Goal: Communication & Community: Answer question/provide support

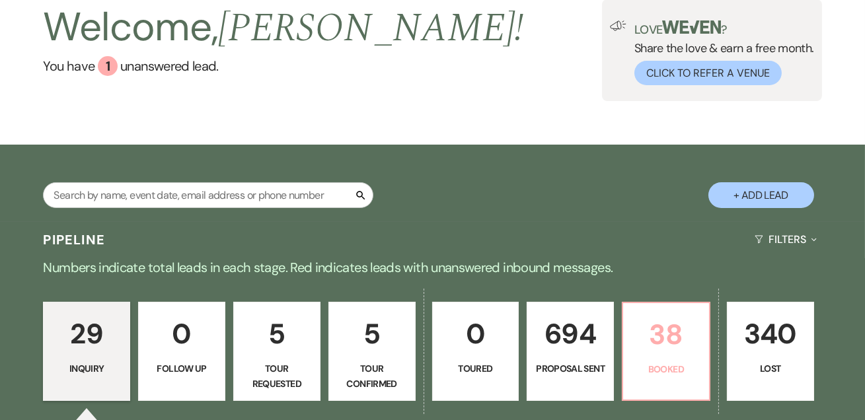
click at [670, 318] on p "38" at bounding box center [666, 334] width 70 height 44
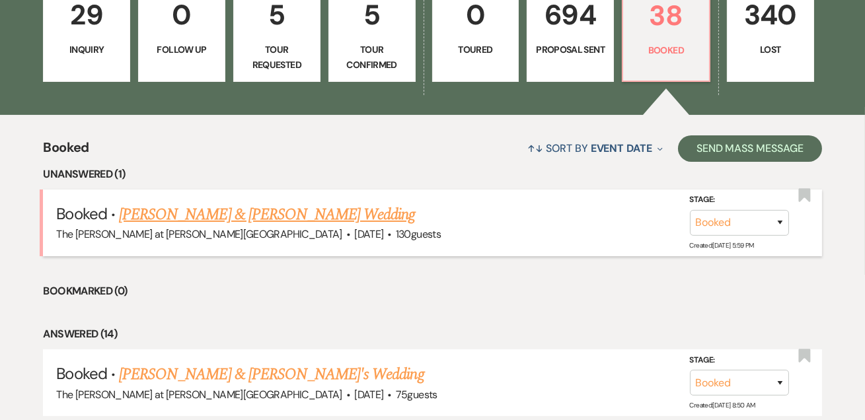
scroll to position [398, 0]
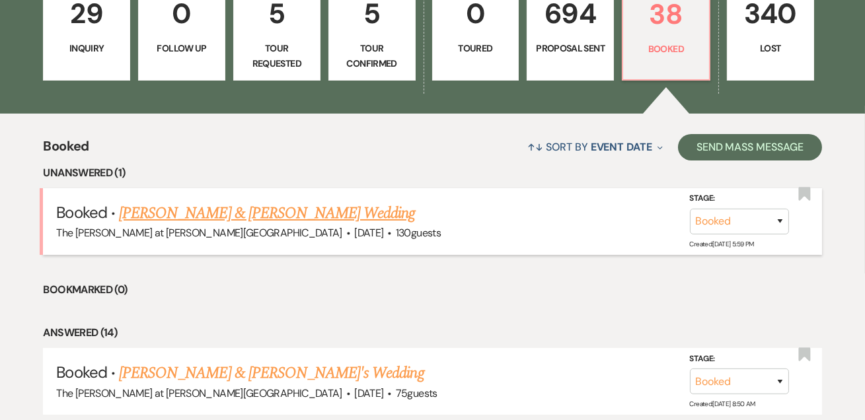
click at [295, 211] on link "[PERSON_NAME] & [PERSON_NAME] Wedding" at bounding box center [267, 213] width 296 height 24
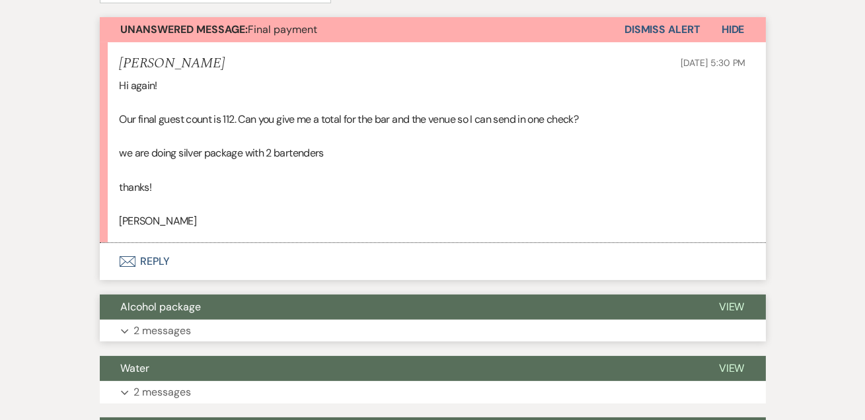
scroll to position [400, 0]
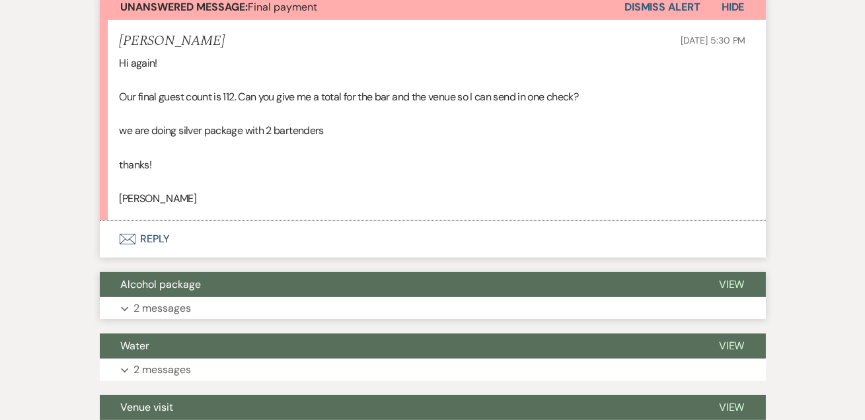
drag, startPoint x: 190, startPoint y: 307, endPoint x: 229, endPoint y: 275, distance: 50.7
click at [190, 306] on p "2 messages" at bounding box center [162, 308] width 57 height 17
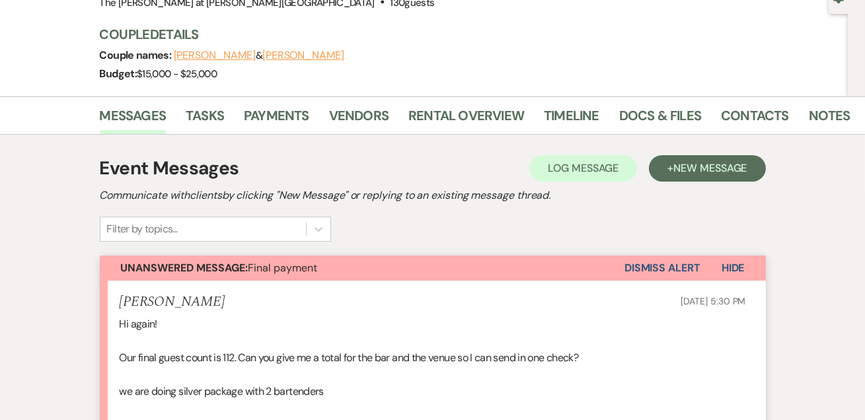
scroll to position [80, 0]
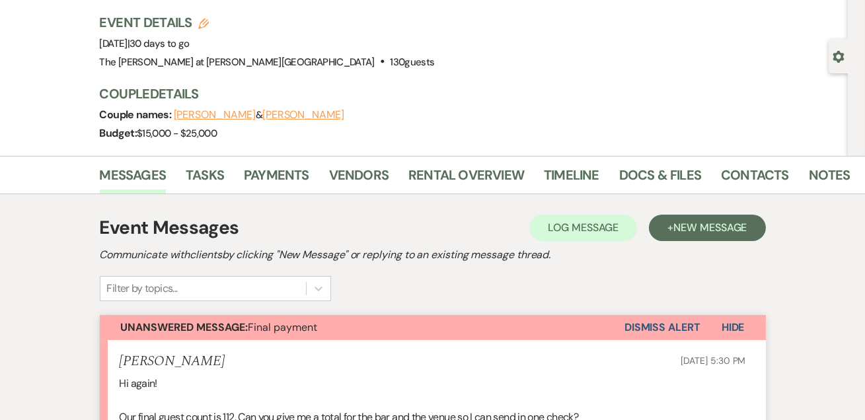
click at [207, 22] on use "button" at bounding box center [203, 23] width 11 height 11
select select "653"
select select "false"
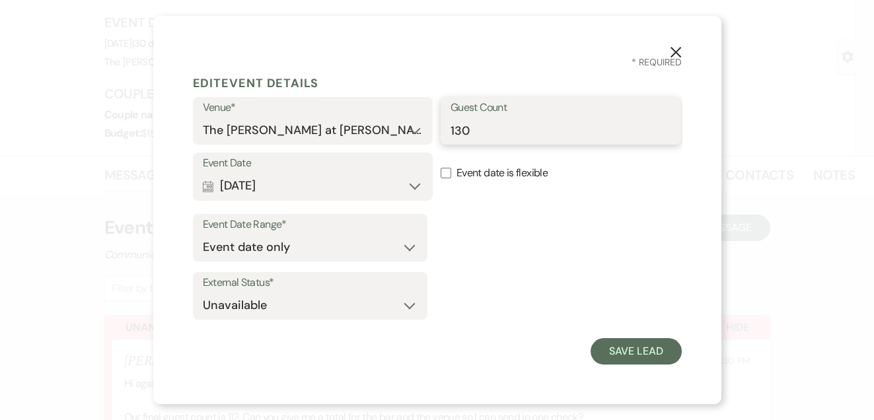
drag, startPoint x: 480, startPoint y: 127, endPoint x: 370, endPoint y: 131, distance: 109.7
click at [374, 131] on div "Venue* The [PERSON_NAME] at [PERSON_NAME][GEOGRAPHIC_DATA] Guest Count 130" at bounding box center [437, 124] width 489 height 55
type input "112"
click at [625, 361] on button "Save Lead" at bounding box center [635, 351] width 90 height 26
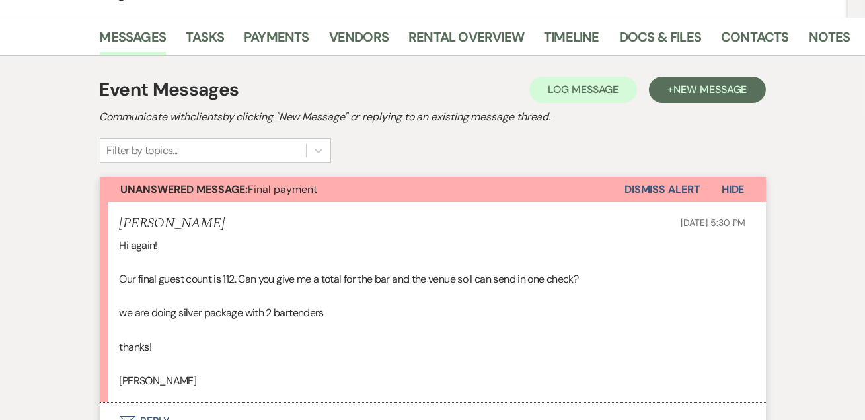
scroll to position [240, 0]
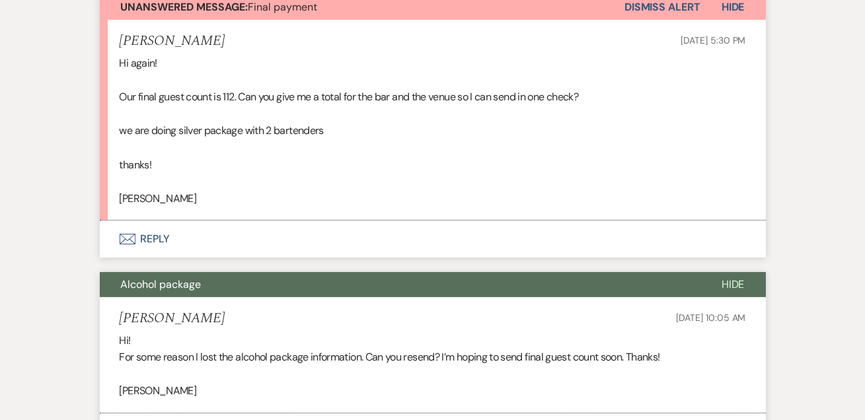
click at [161, 242] on button "Envelope Reply" at bounding box center [433, 239] width 666 height 37
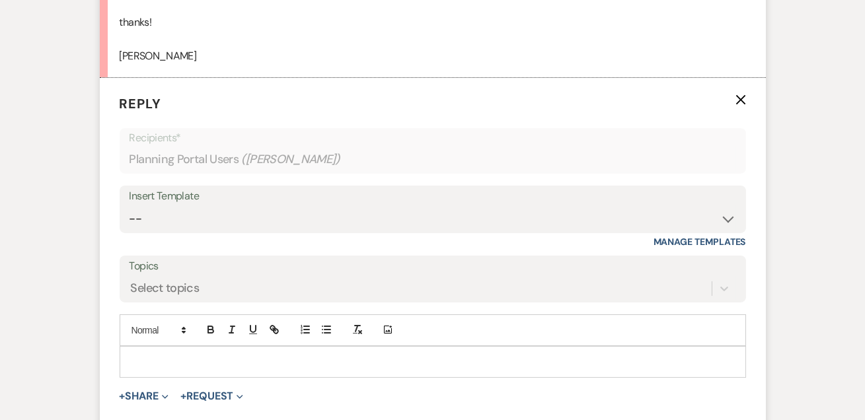
scroll to position [546, 0]
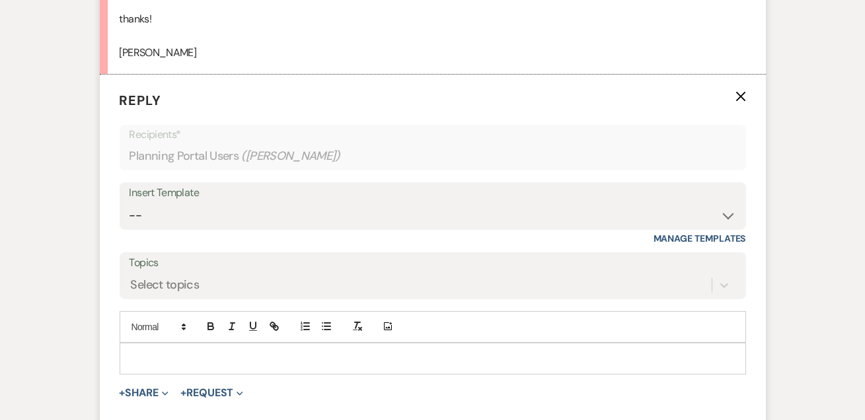
click at [183, 355] on p at bounding box center [432, 358] width 605 height 15
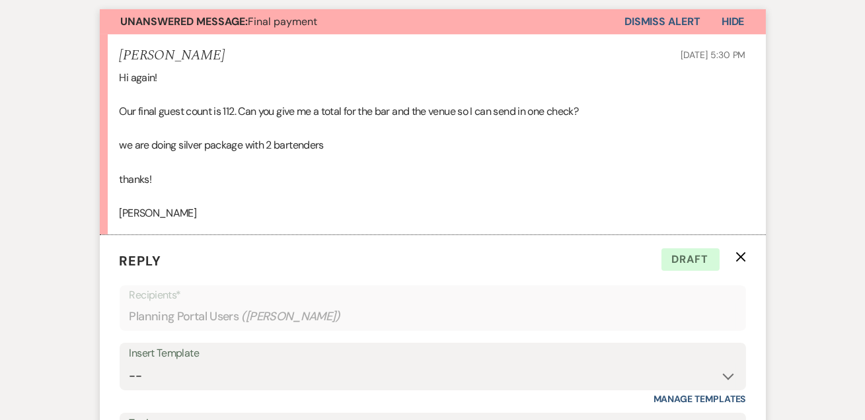
scroll to position [626, 0]
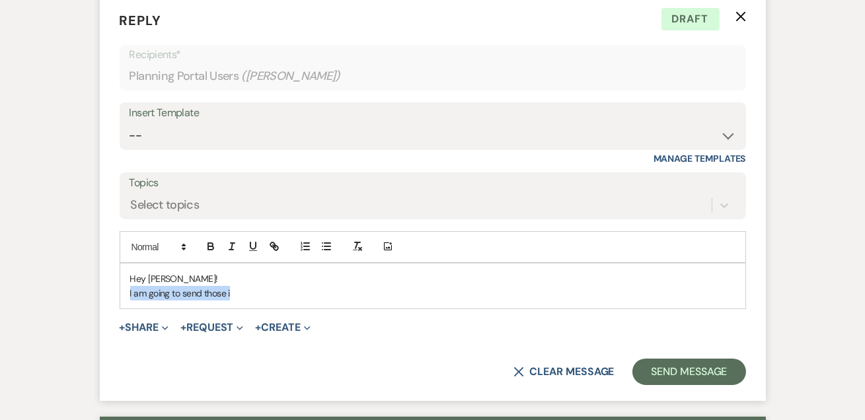
drag, startPoint x: 250, startPoint y: 290, endPoint x: 100, endPoint y: 290, distance: 149.9
click at [100, 290] on form "Reply X Draft Recipients* Planning Portal Users ( [PERSON_NAME] ) Insert Templa…" at bounding box center [433, 198] width 666 height 406
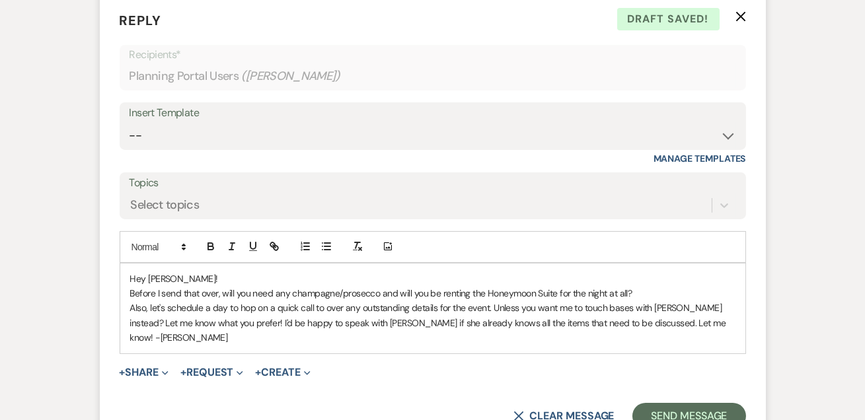
click at [657, 288] on p "Before I send that over, will you need any champagne/prosecco and will you be r…" at bounding box center [432, 293] width 605 height 15
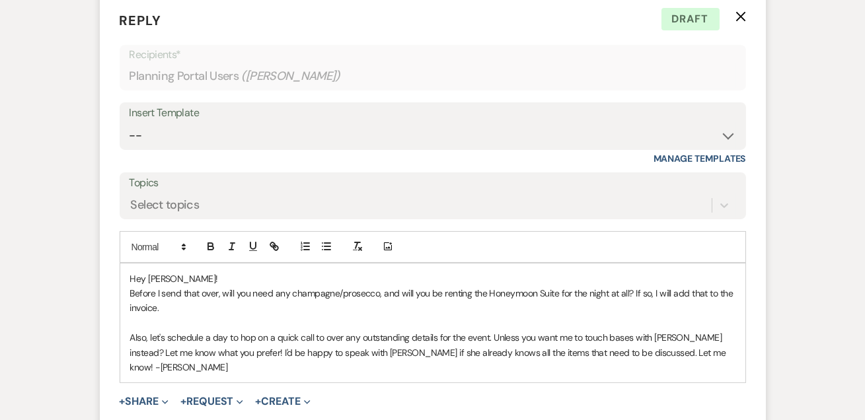
click at [625, 332] on p "Also, let's schedule a day to hop on a quick call to over any outstanding detai…" at bounding box center [432, 352] width 605 height 44
click at [649, 316] on p at bounding box center [432, 323] width 605 height 15
drag, startPoint x: 706, startPoint y: 334, endPoint x: 217, endPoint y: 354, distance: 489.2
click at [217, 354] on p "Also, let's schedule a day to hop on a quick call to over any outstanding detai…" at bounding box center [432, 352] width 605 height 44
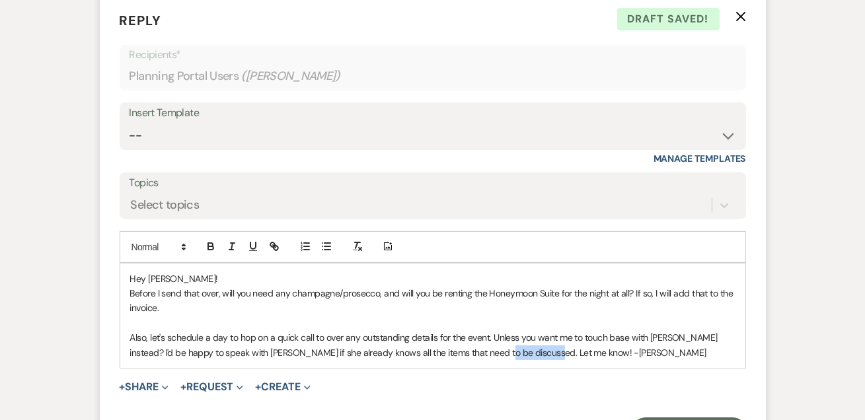
drag, startPoint x: 472, startPoint y: 349, endPoint x: 523, endPoint y: 349, distance: 51.5
click at [523, 349] on p "Also, let's schedule a day to hop on a quick call to over any outstanding detai…" at bounding box center [432, 345] width 605 height 30
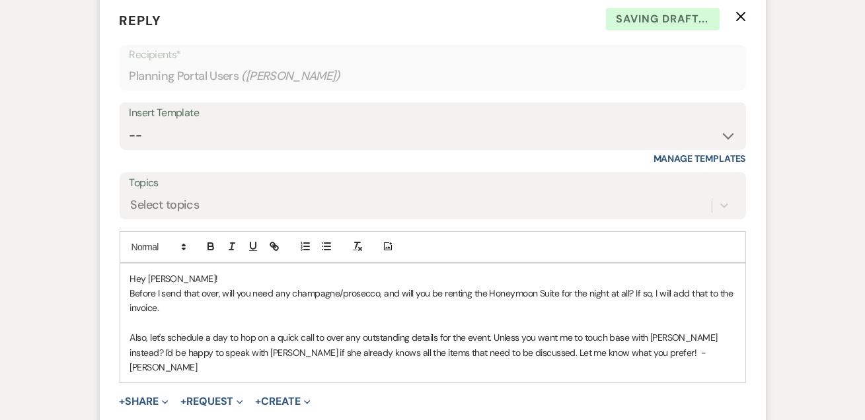
click at [663, 353] on p "Also, let's schedule a day to hop on a quick call to over any outstanding detai…" at bounding box center [432, 352] width 605 height 44
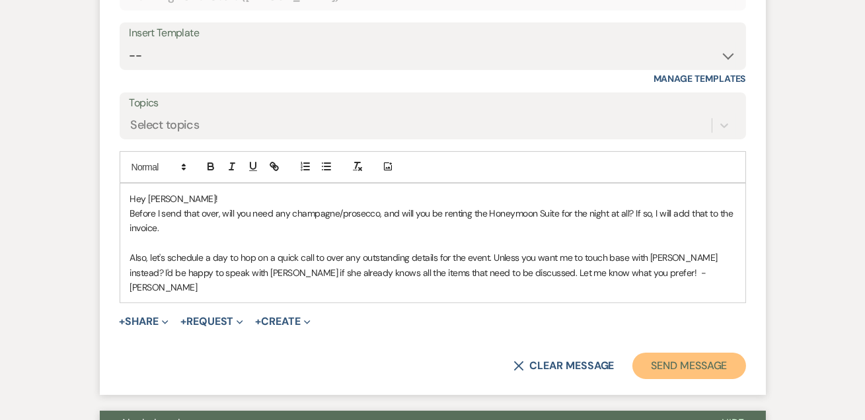
click at [651, 354] on button "Send Message" at bounding box center [688, 366] width 113 height 26
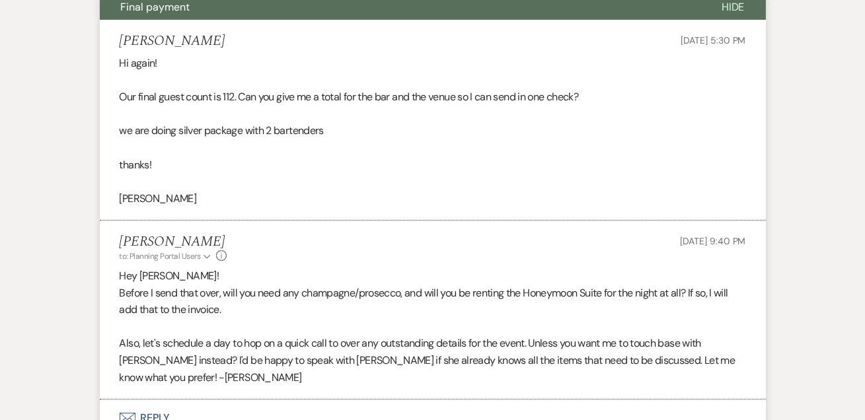
scroll to position [560, 0]
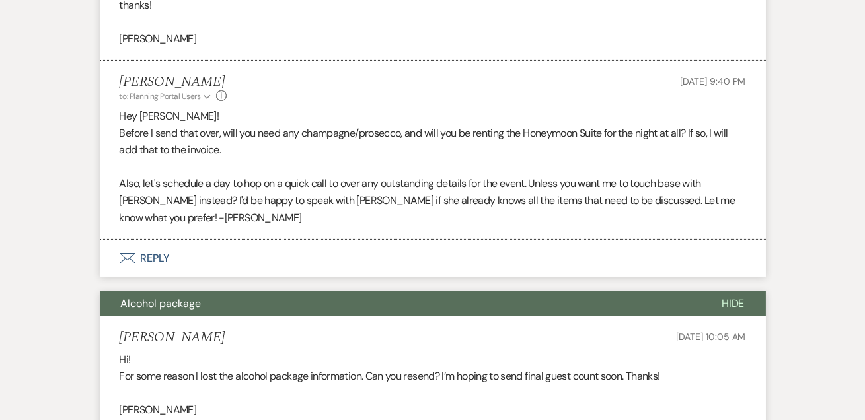
click at [176, 240] on button "Envelope Reply" at bounding box center [433, 258] width 666 height 37
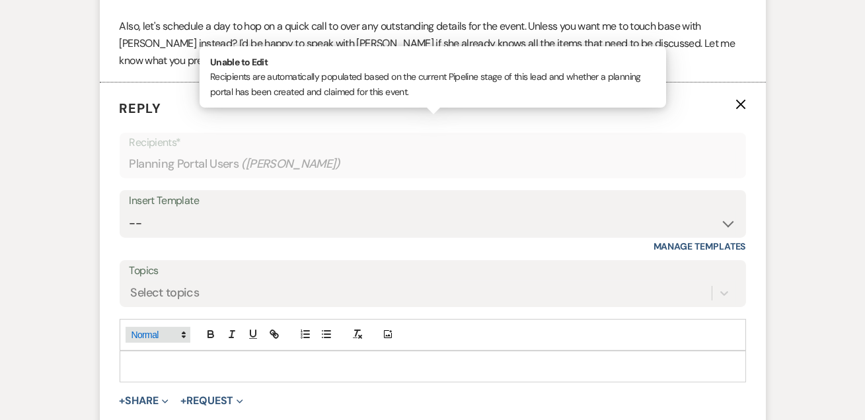
scroll to position [766, 0]
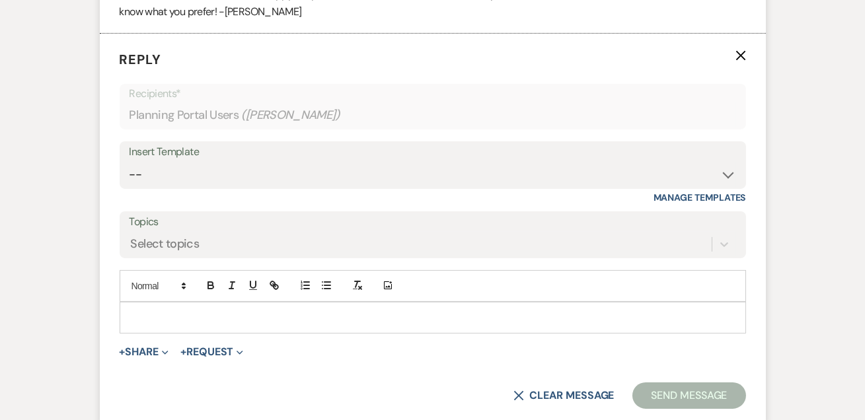
click at [181, 310] on p at bounding box center [432, 317] width 605 height 15
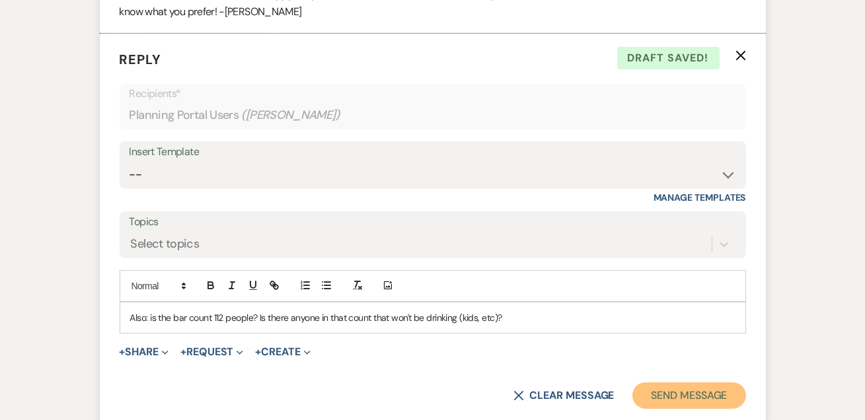
click at [690, 382] on button "Send Message" at bounding box center [688, 395] width 113 height 26
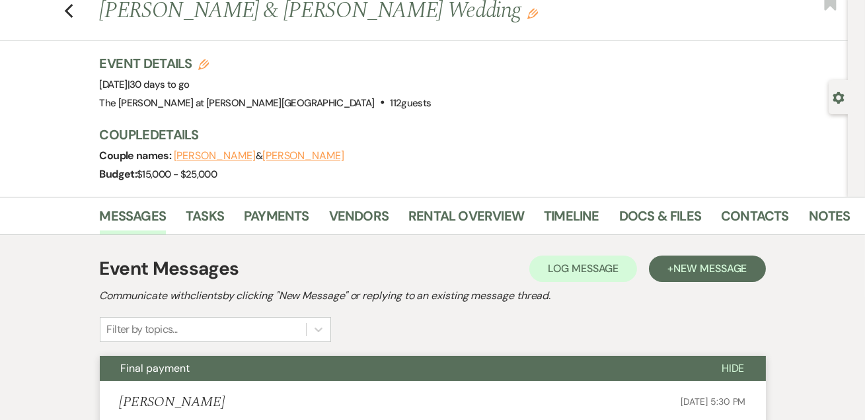
scroll to position [0, 0]
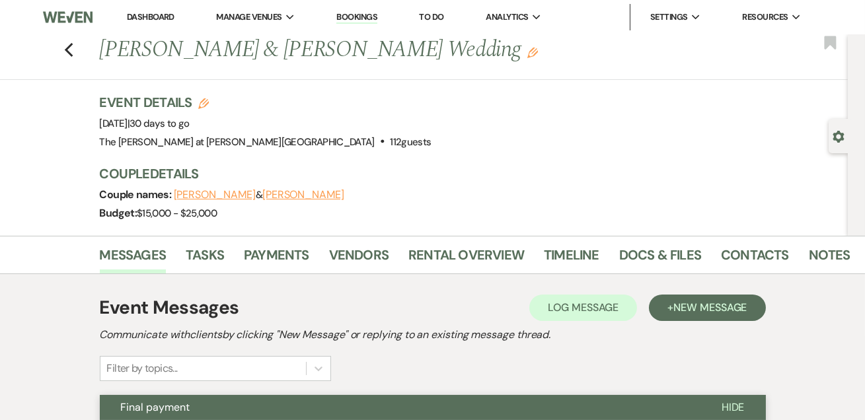
drag, startPoint x: 147, startPoint y: 15, endPoint x: 330, endPoint y: 13, distance: 183.0
click at [147, 15] on link "Dashboard" at bounding box center [151, 16] width 48 height 11
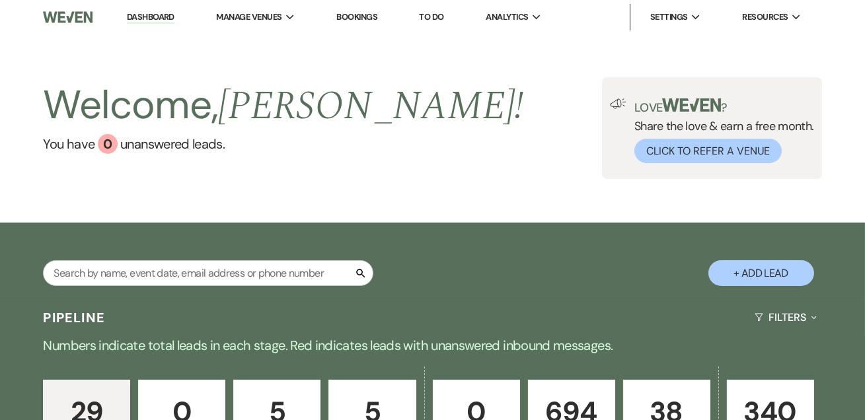
drag, startPoint x: 153, startPoint y: 24, endPoint x: 159, endPoint y: 19, distance: 8.0
click at [153, 24] on li "Dashboard" at bounding box center [150, 17] width 61 height 26
click at [149, 17] on link "Dashboard" at bounding box center [151, 17] width 48 height 13
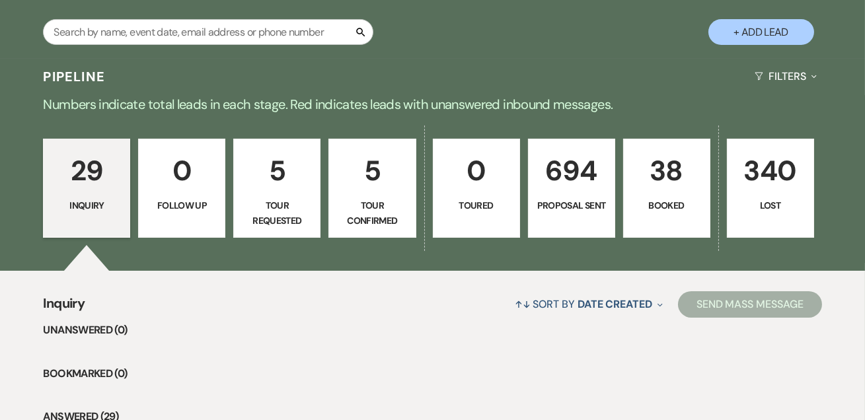
scroll to position [238, 0]
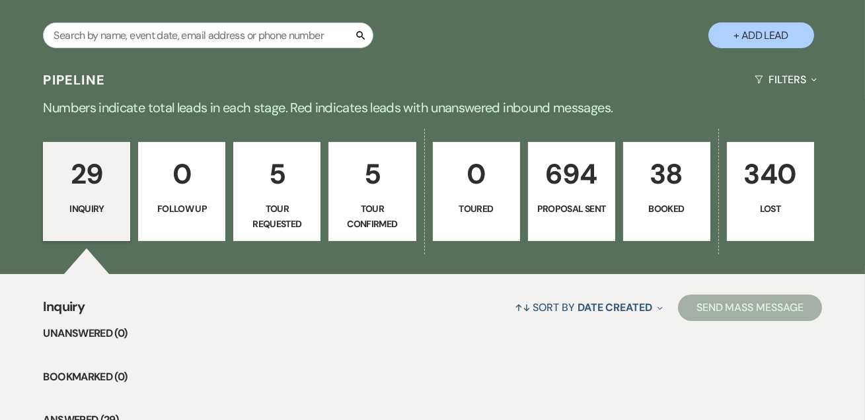
click at [659, 186] on p "38" at bounding box center [666, 174] width 70 height 44
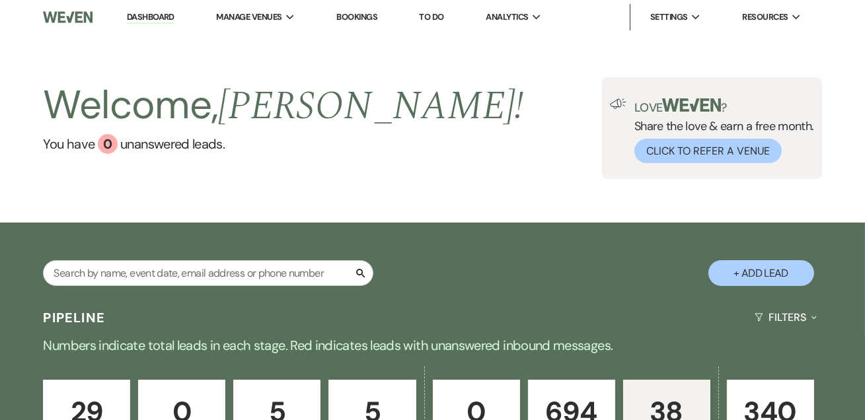
click at [145, 16] on link "Dashboard" at bounding box center [151, 17] width 48 height 13
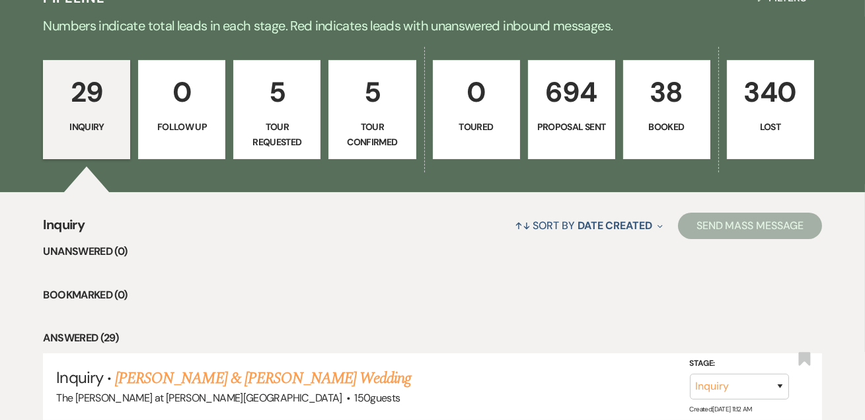
click at [359, 110] on p "5" at bounding box center [372, 92] width 70 height 44
select select "4"
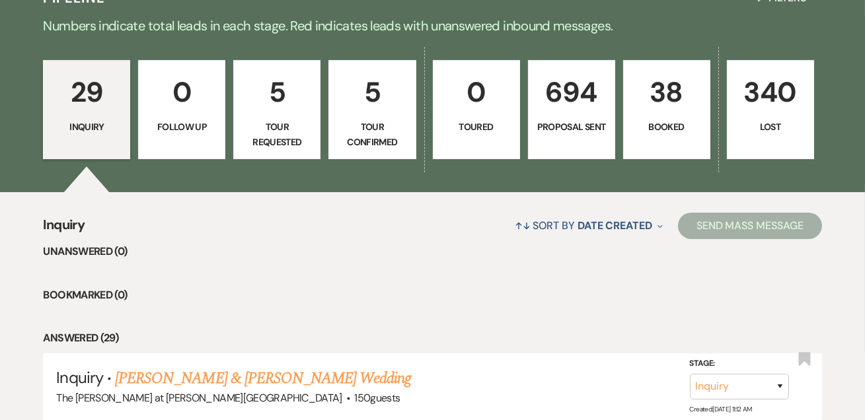
select select "4"
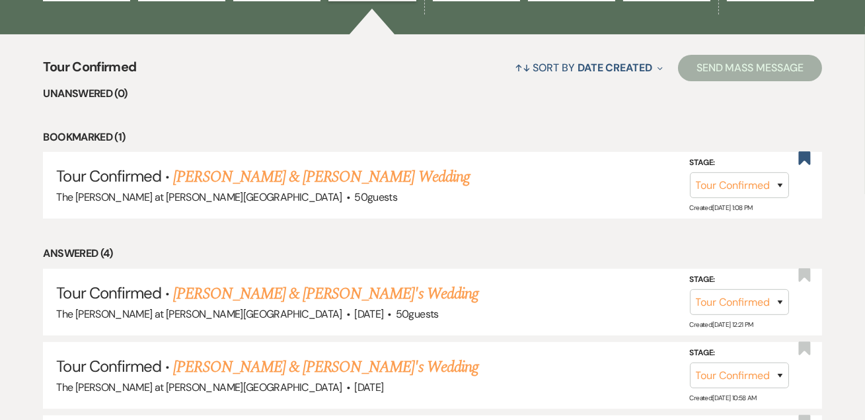
scroll to position [480, 0]
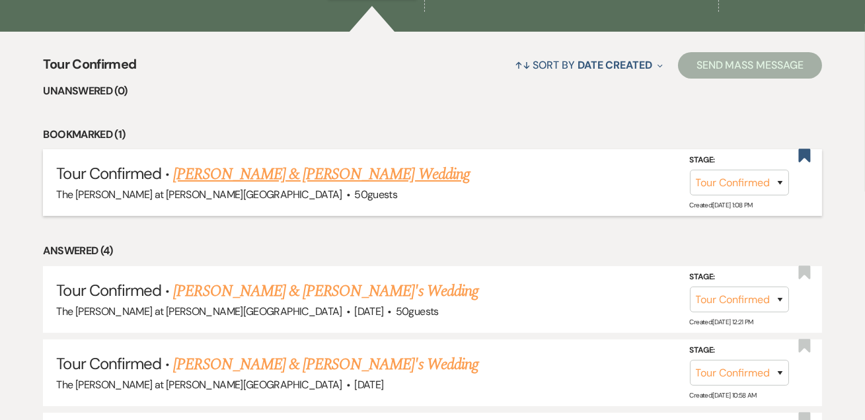
click at [322, 184] on link "[PERSON_NAME] & [PERSON_NAME] Wedding" at bounding box center [321, 174] width 296 height 24
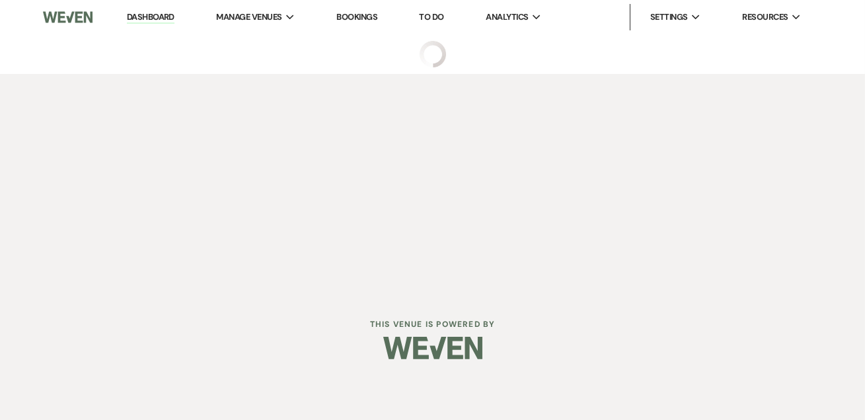
select select "4"
select select "17"
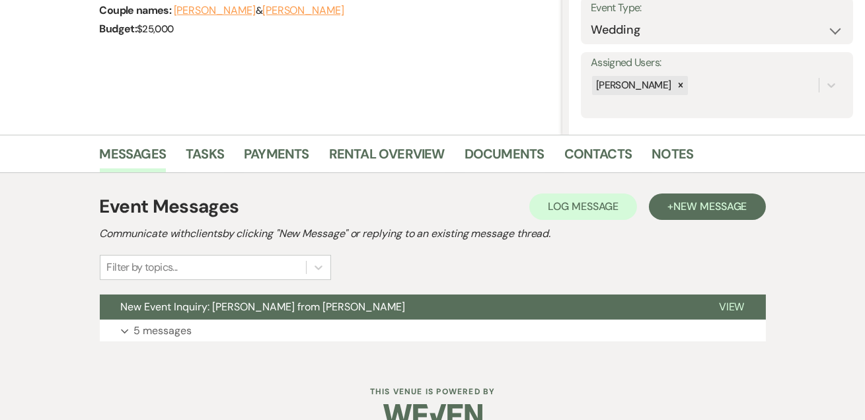
scroll to position [222, 0]
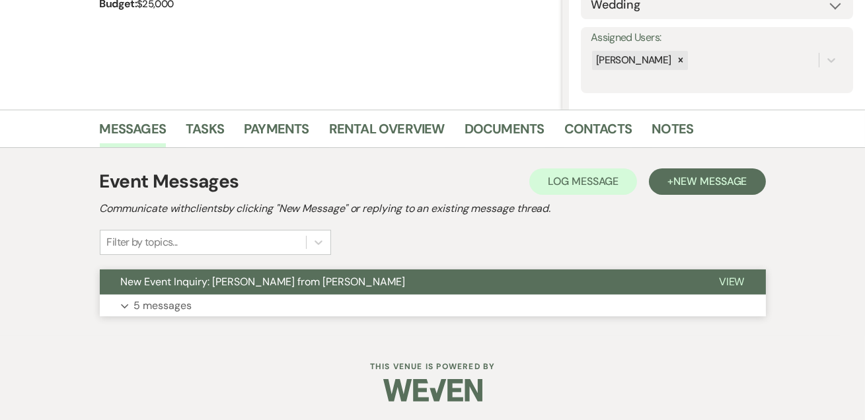
click at [150, 308] on p "5 messages" at bounding box center [163, 305] width 58 height 17
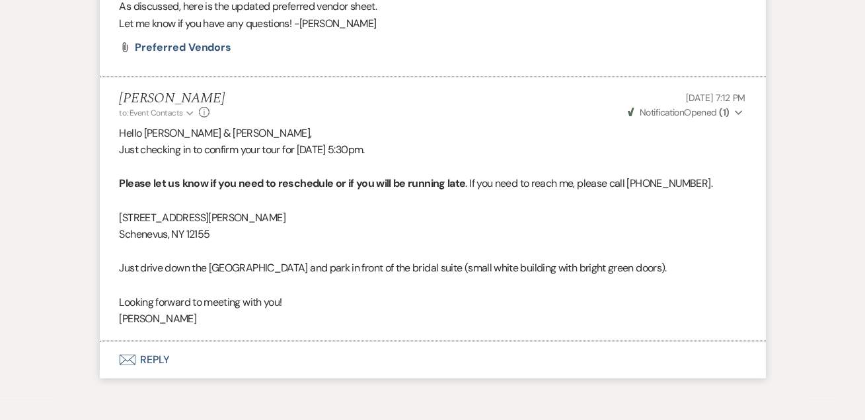
scroll to position [2845, 0]
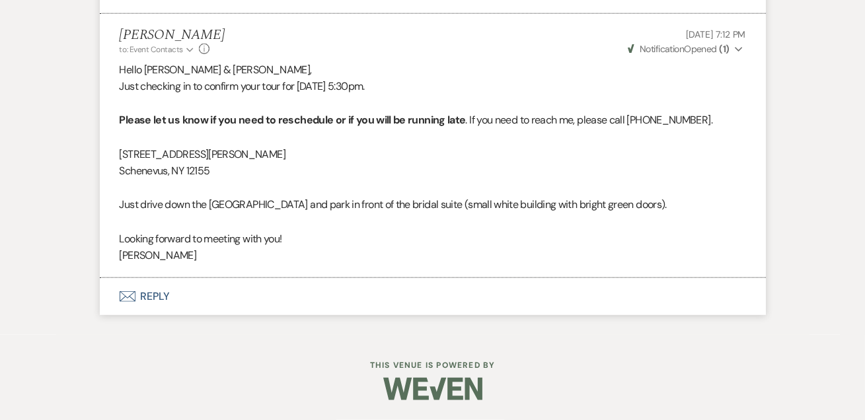
click at [162, 296] on button "Envelope Reply" at bounding box center [433, 296] width 666 height 37
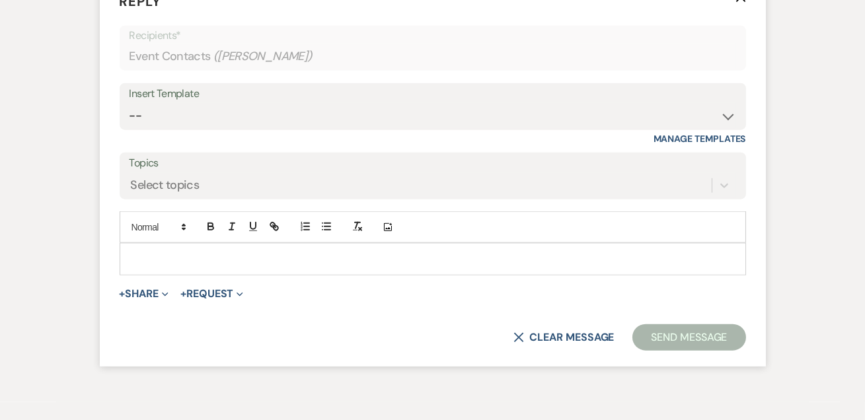
scroll to position [3109, 0]
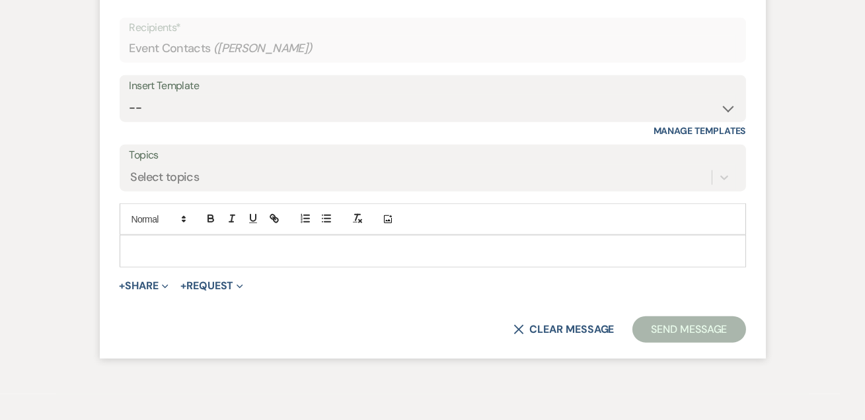
click at [168, 266] on div at bounding box center [432, 251] width 625 height 30
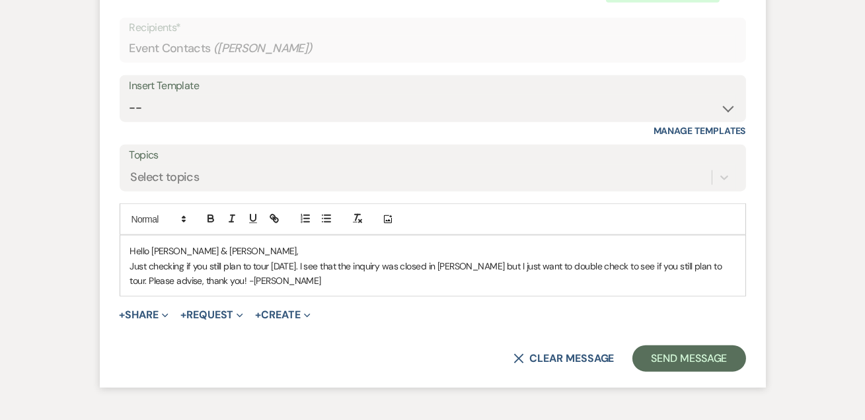
click at [154, 289] on p "Just checking if you still plan to tour [DATE]. I see that the inquiry was clos…" at bounding box center [432, 274] width 605 height 30
click at [341, 289] on p "Just checking if you still plan to tour [DATE]. I see that the inquiry was clos…" at bounding box center [432, 274] width 605 height 30
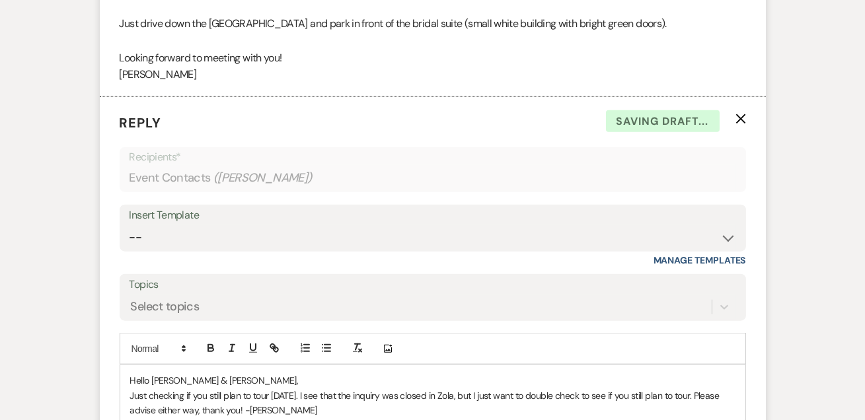
scroll to position [3190, 0]
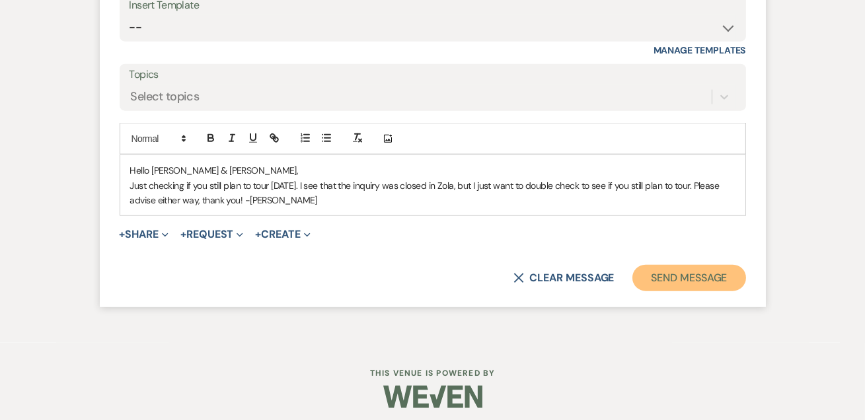
click at [660, 291] on button "Send Message" at bounding box center [688, 278] width 113 height 26
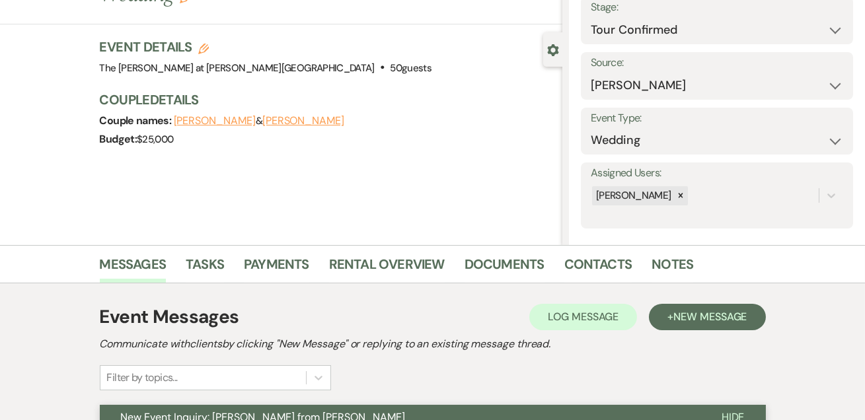
scroll to position [0, 0]
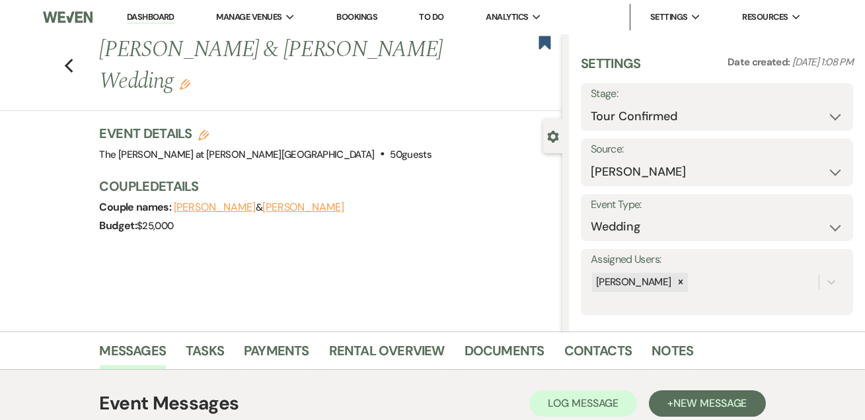
click at [162, 15] on link "Dashboard" at bounding box center [151, 17] width 48 height 13
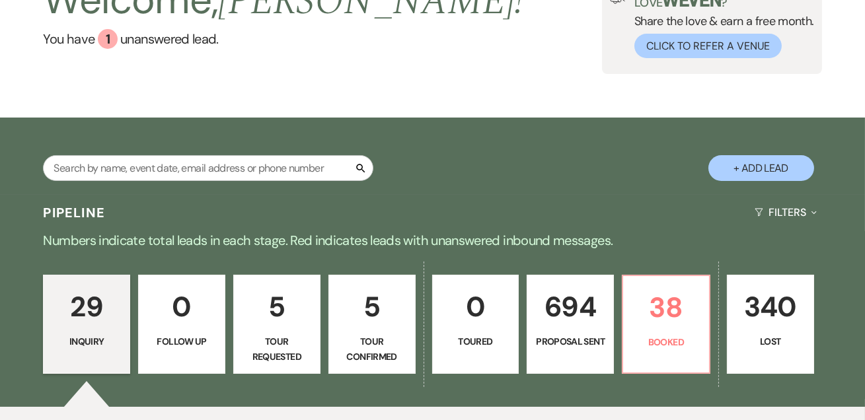
scroll to position [240, 0]
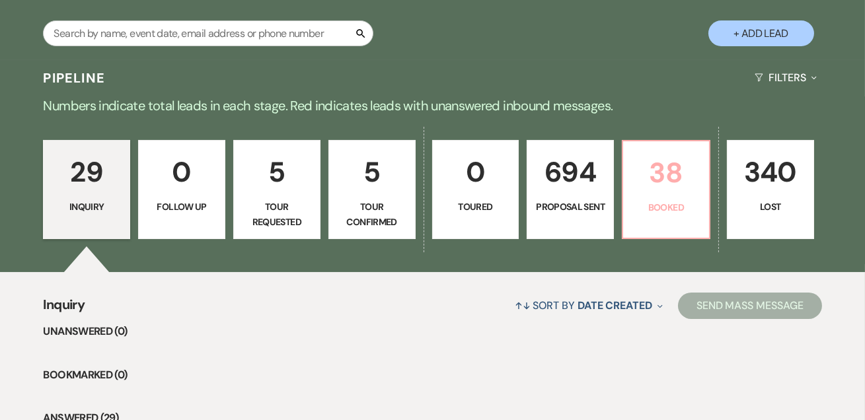
click at [668, 223] on link "38 Booked" at bounding box center [666, 189] width 89 height 99
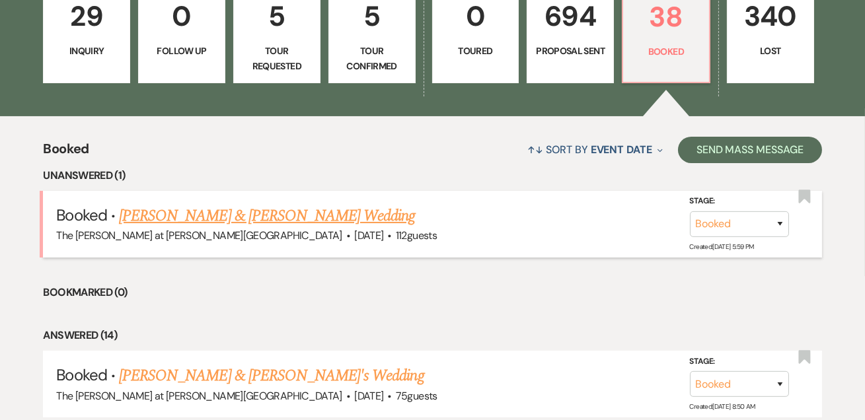
scroll to position [400, 0]
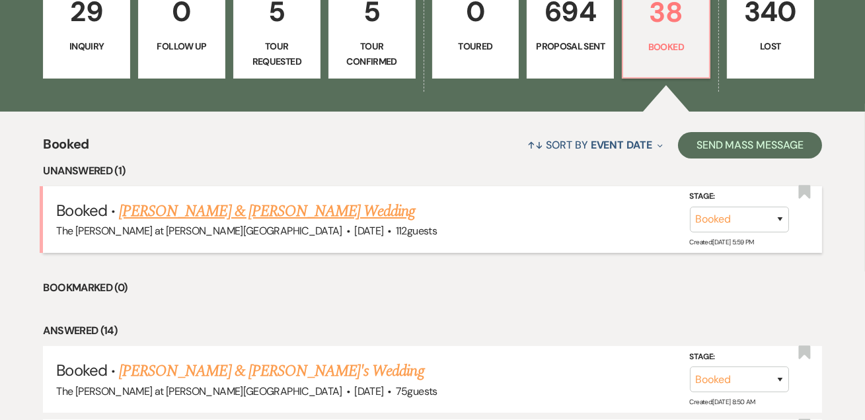
click at [241, 200] on link "[PERSON_NAME] & [PERSON_NAME] Wedding" at bounding box center [267, 211] width 296 height 24
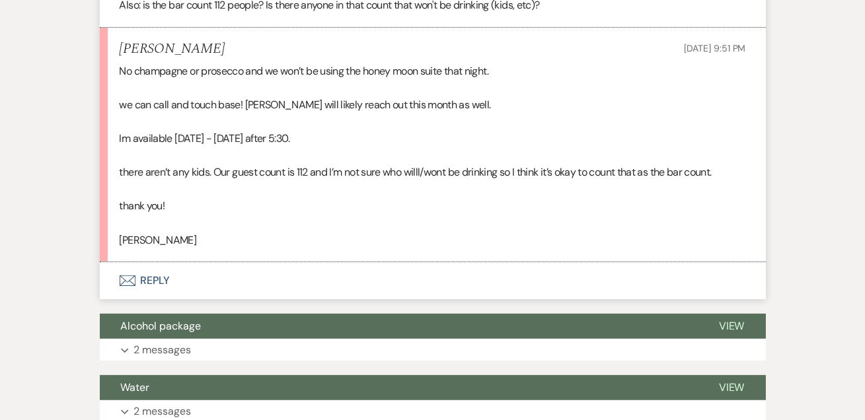
scroll to position [720, 0]
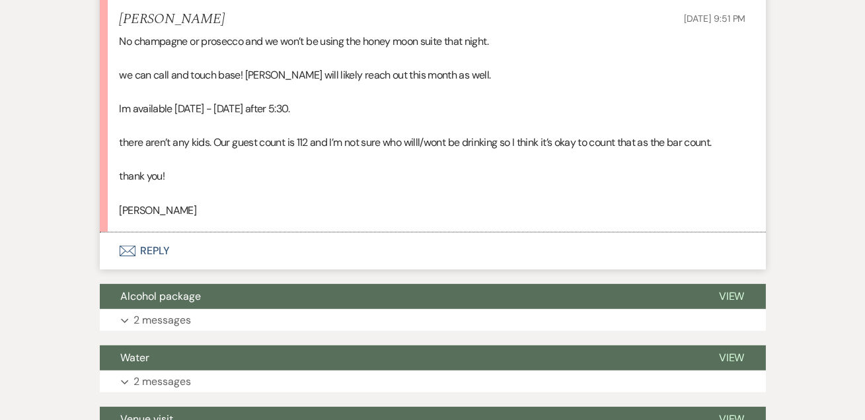
click at [145, 232] on button "Envelope Reply" at bounding box center [433, 250] width 666 height 37
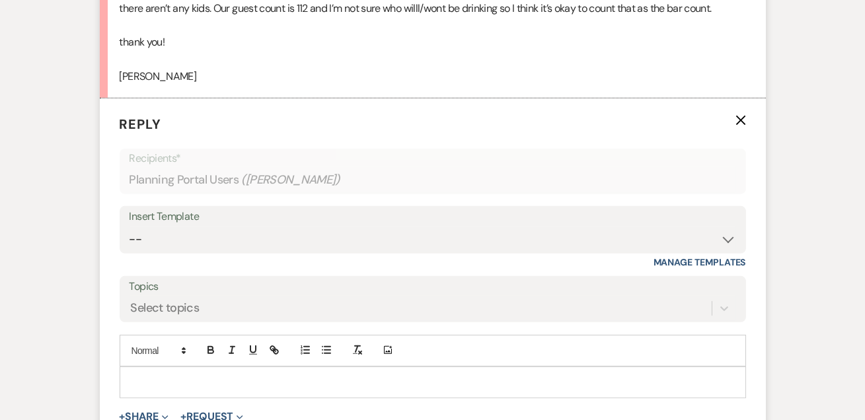
scroll to position [1020, 0]
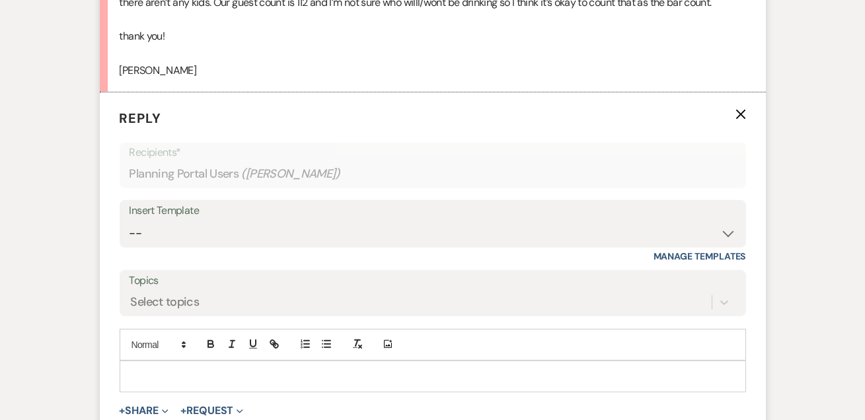
click at [155, 369] on p at bounding box center [432, 376] width 605 height 15
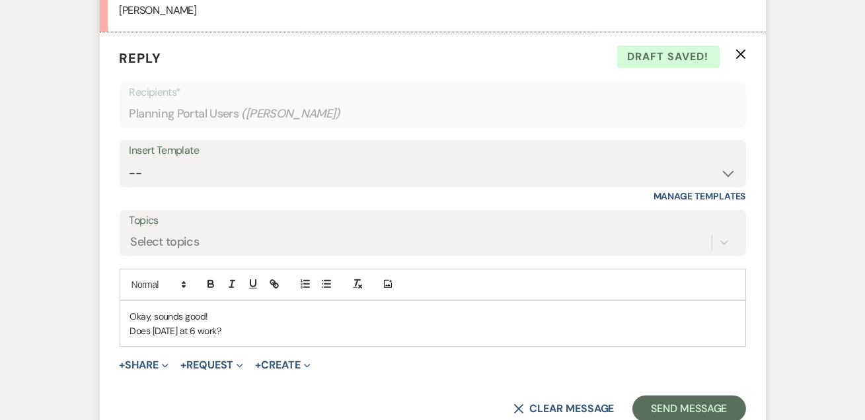
scroll to position [1100, 0]
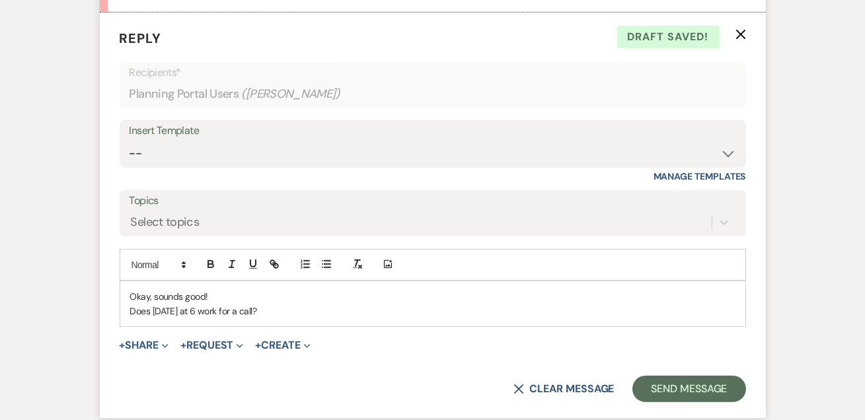
click at [207, 304] on p "Does Wed 8/27 at 6 work for a call?" at bounding box center [432, 311] width 605 height 15
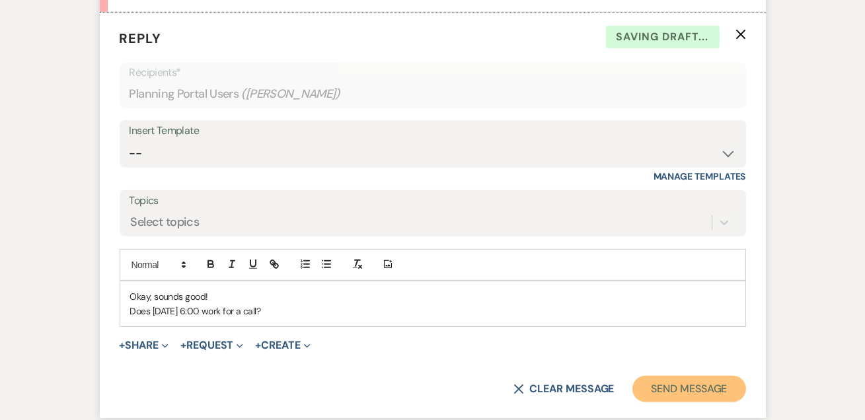
click at [670, 376] on button "Send Message" at bounding box center [688, 389] width 113 height 26
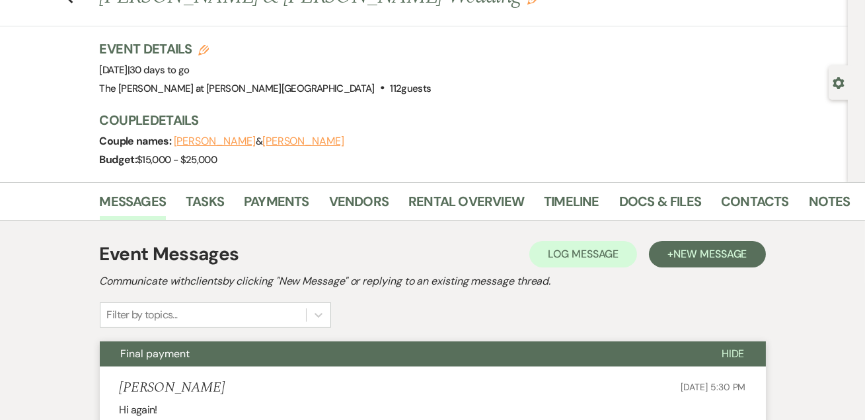
scroll to position [0, 0]
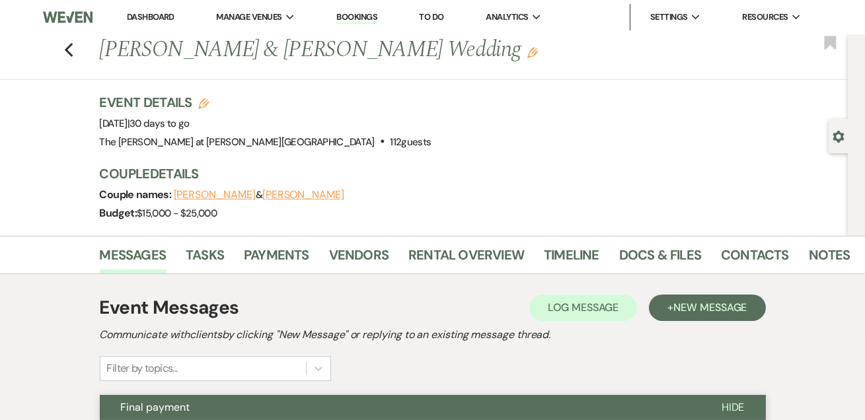
click at [166, 11] on link "Dashboard" at bounding box center [151, 16] width 48 height 11
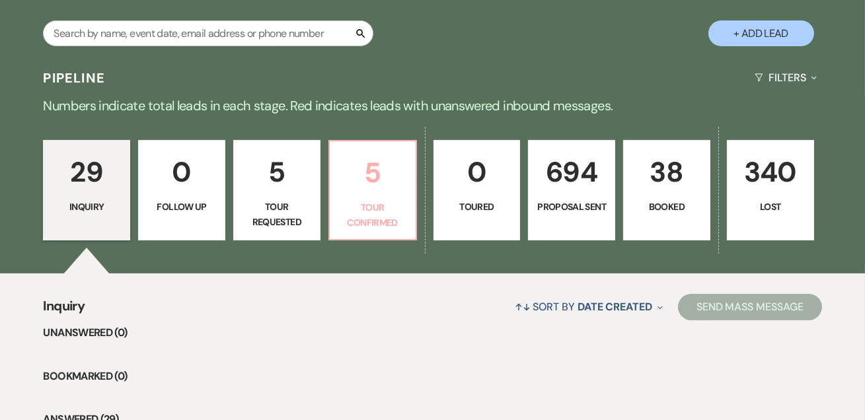
click at [392, 180] on p "5" at bounding box center [373, 173] width 70 height 44
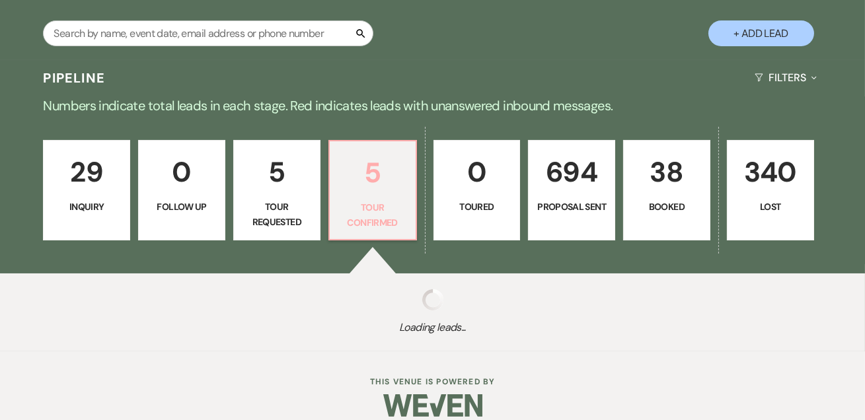
select select "4"
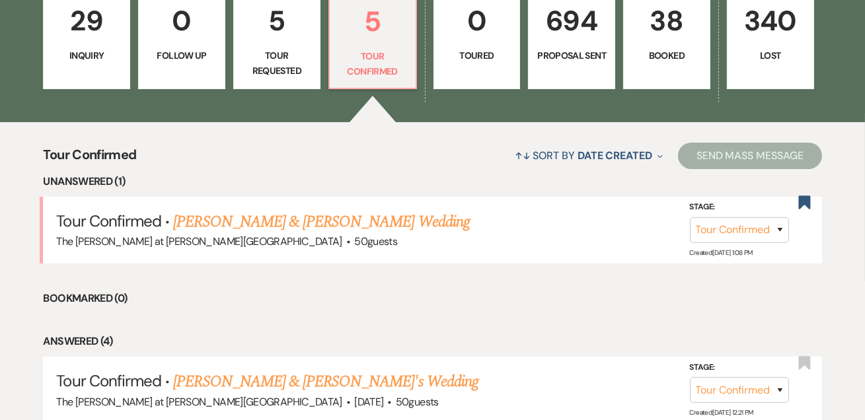
scroll to position [560, 0]
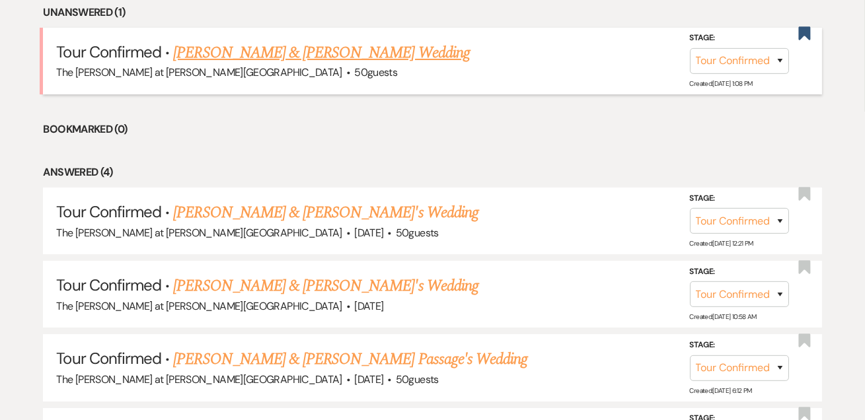
drag, startPoint x: 276, startPoint y: 52, endPoint x: 373, endPoint y: 87, distance: 103.4
click at [276, 51] on link "[PERSON_NAME] & [PERSON_NAME] Wedding" at bounding box center [321, 53] width 296 height 24
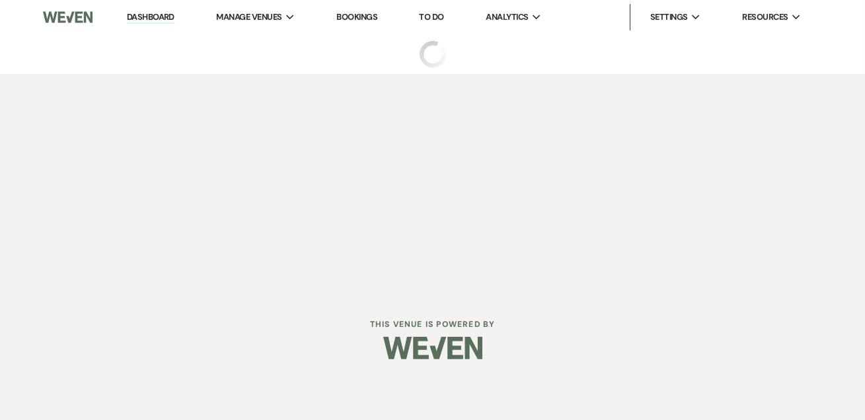
select select "4"
select select "17"
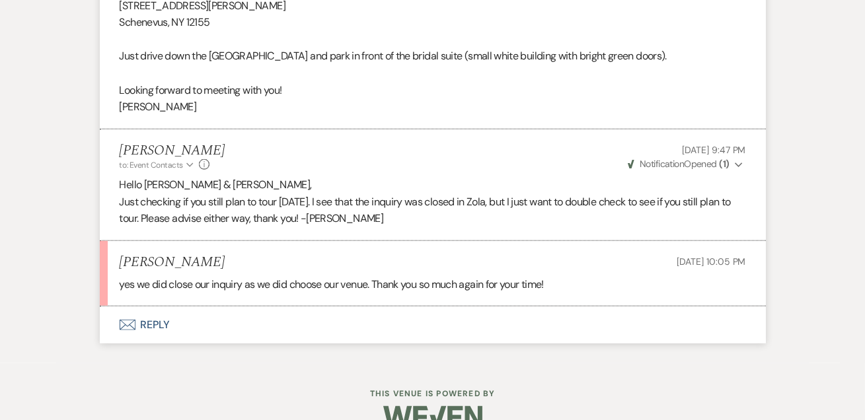
scroll to position [2962, 0]
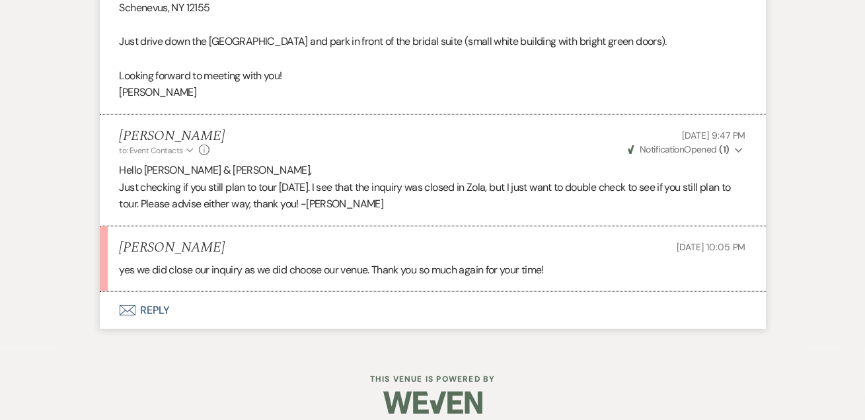
click at [150, 329] on button "Envelope Reply" at bounding box center [433, 310] width 666 height 37
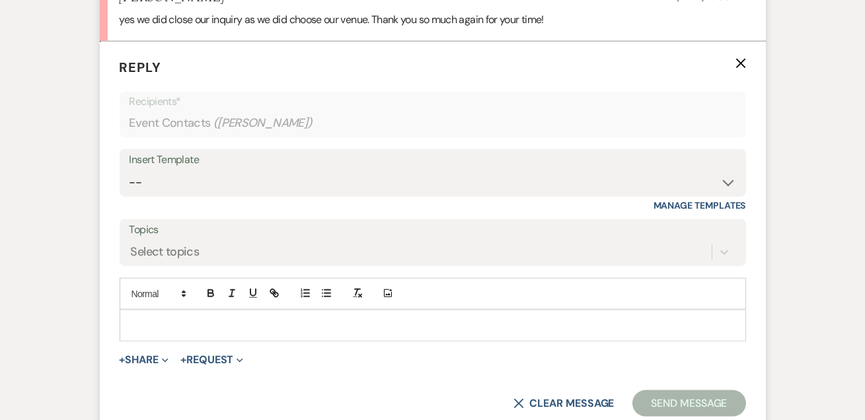
scroll to position [3228, 0]
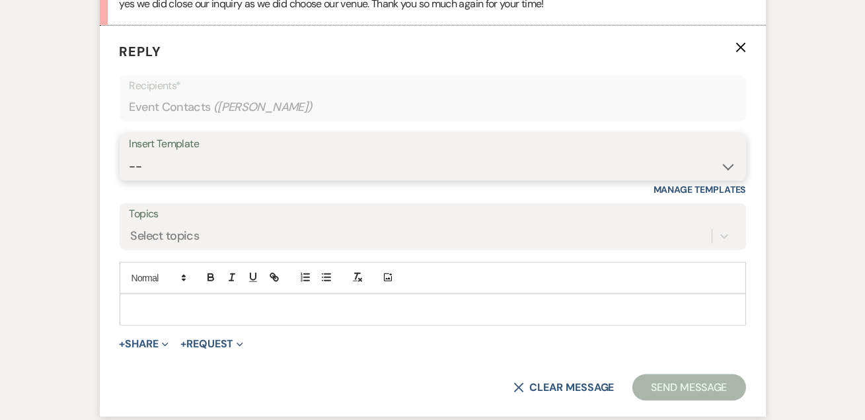
drag, startPoint x: 201, startPoint y: 209, endPoint x: 223, endPoint y: 201, distance: 23.4
click at [201, 180] on select "-- Weven Planning Portal Introduction (Booked Events) Tour Request Response Fol…" at bounding box center [432, 167] width 606 height 26
select select "5441"
click at [129, 180] on select "-- Weven Planning Portal Introduction (Booked Events) Tour Request Response Fol…" at bounding box center [432, 167] width 606 height 26
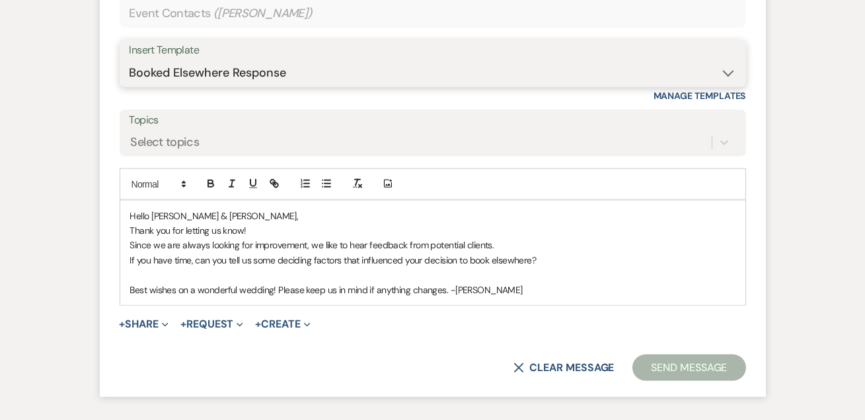
scroll to position [3465, 0]
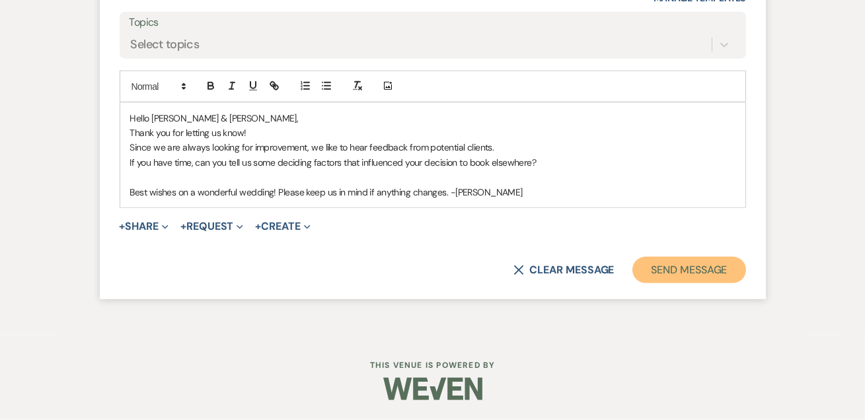
click at [668, 270] on button "Send Message" at bounding box center [688, 270] width 113 height 26
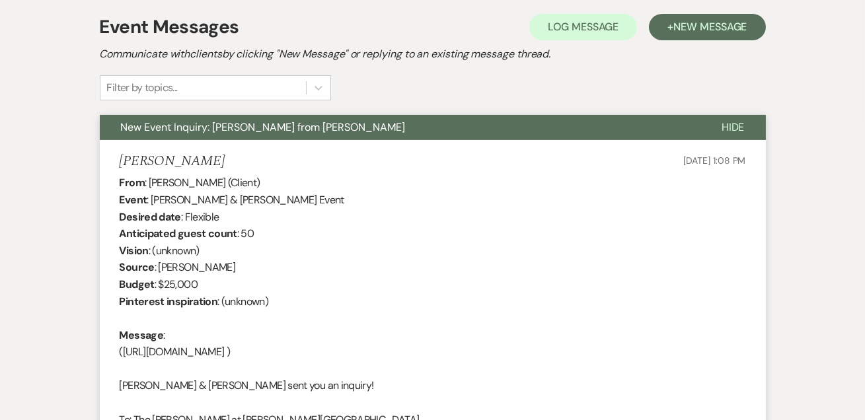
scroll to position [0, 0]
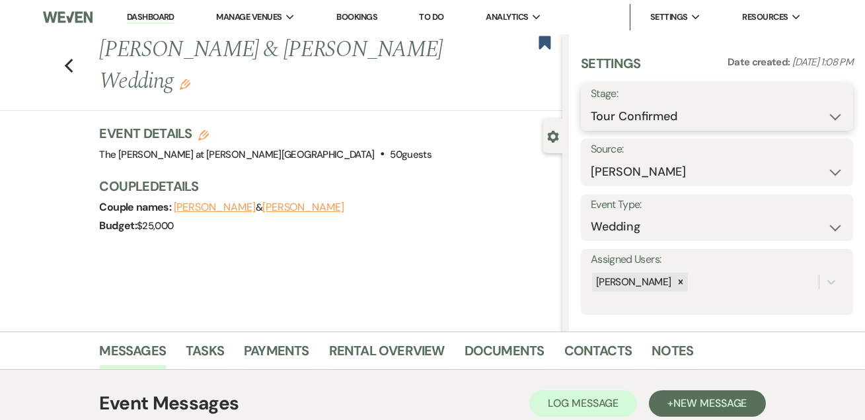
click at [635, 108] on select "Inquiry Follow Up Tour Requested Tour Confirmed Toured Proposal Sent Booked Lost" at bounding box center [716, 117] width 252 height 26
select select "8"
click at [590, 104] on select "Inquiry Follow Up Tour Requested Tour Confirmed Toured Proposal Sent Booked Lost" at bounding box center [716, 117] width 252 height 26
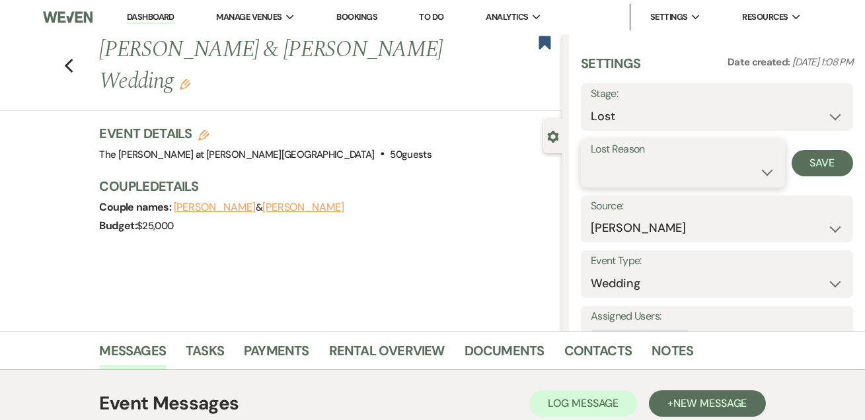
click at [624, 168] on select "Booked Elsewhere Budget Date Unavailable No Response Not a Good Match Capacity …" at bounding box center [682, 172] width 184 height 26
select select "6"
click at [590, 159] on select "Booked Elsewhere Budget Date Unavailable No Response Not a Good Match Capacity …" at bounding box center [682, 172] width 184 height 26
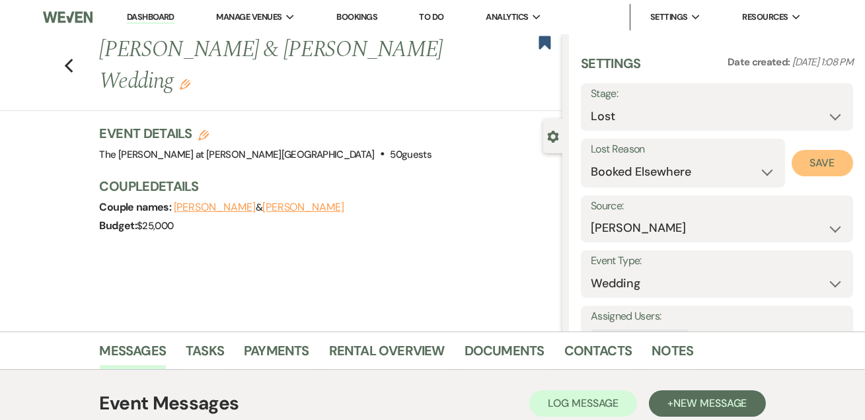
click at [806, 167] on button "Save" at bounding box center [821, 163] width 61 height 26
click at [160, 20] on link "Dashboard" at bounding box center [151, 17] width 48 height 13
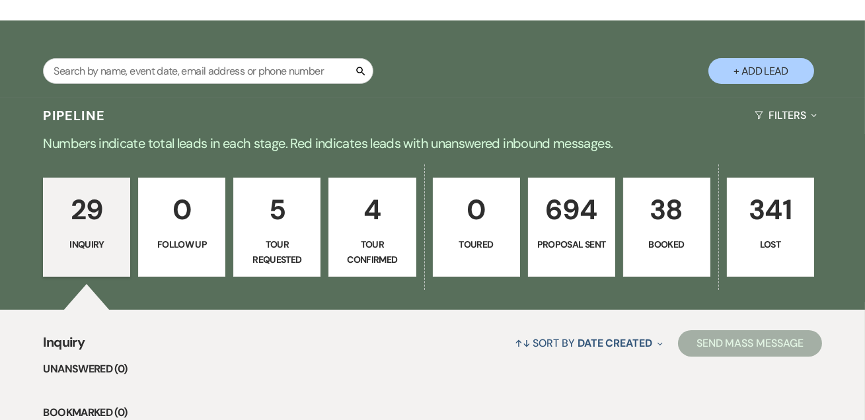
scroll to position [320, 0]
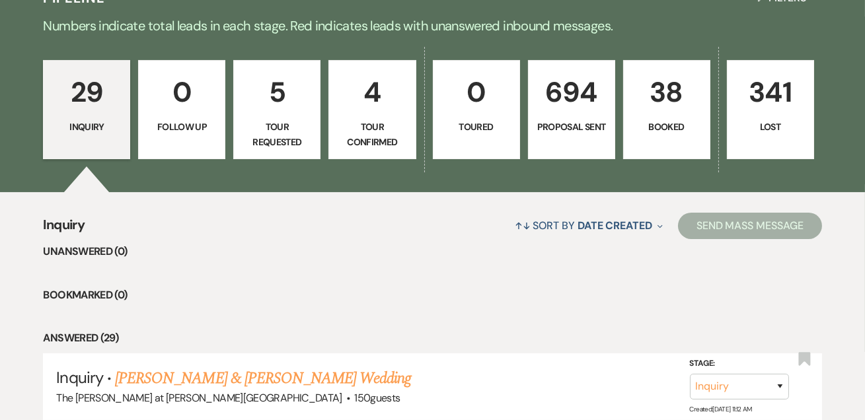
click at [364, 120] on p "Tour Confirmed" at bounding box center [372, 135] width 70 height 30
select select "4"
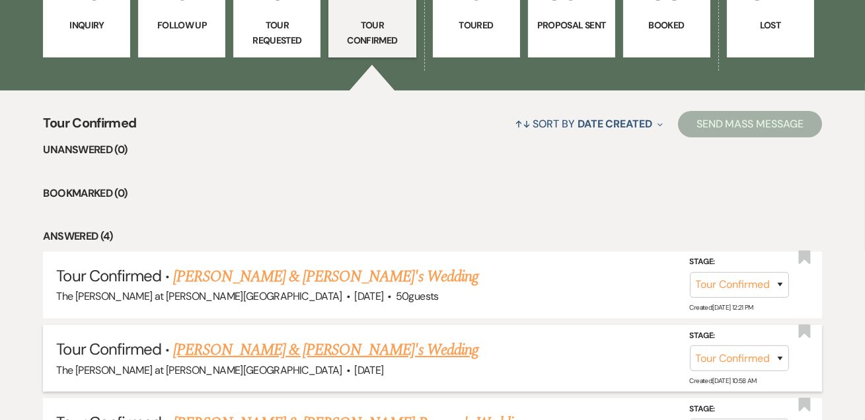
scroll to position [560, 0]
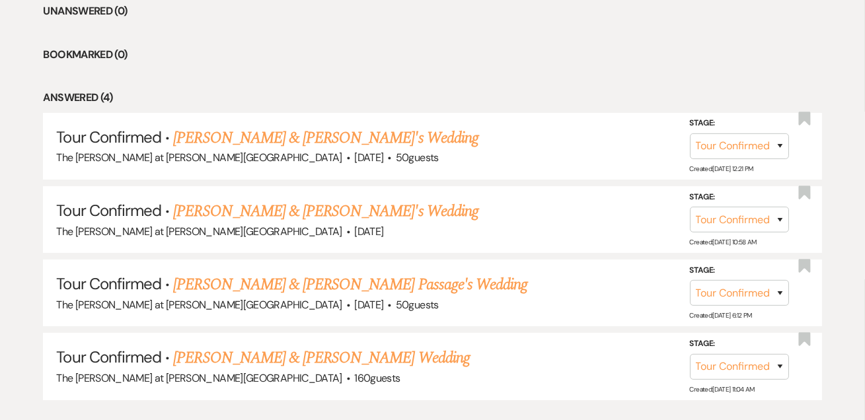
drag, startPoint x: 261, startPoint y: 213, endPoint x: 276, endPoint y: 217, distance: 15.7
click at [261, 213] on link "[PERSON_NAME] & [PERSON_NAME]'s Wedding" at bounding box center [325, 211] width 305 height 24
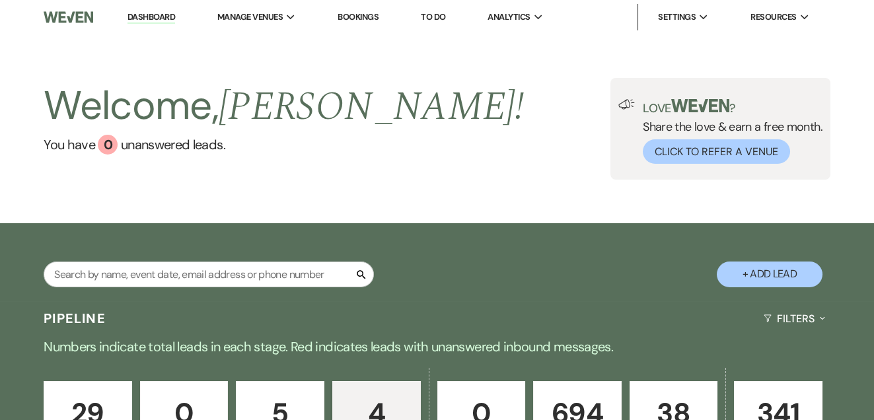
select select "4"
select select "12"
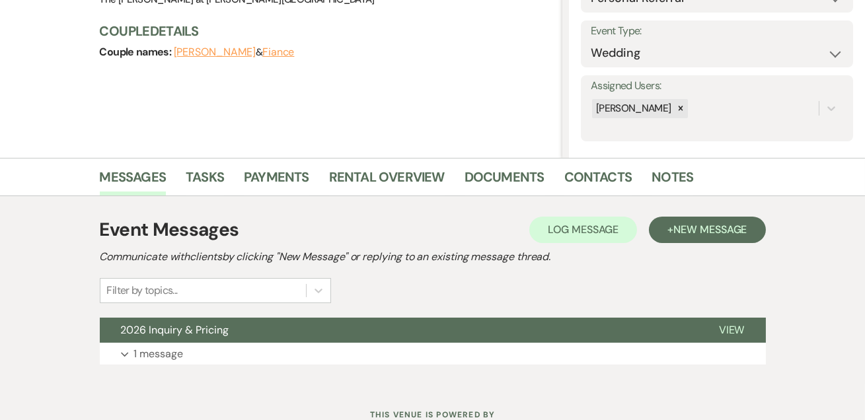
scroll to position [222, 0]
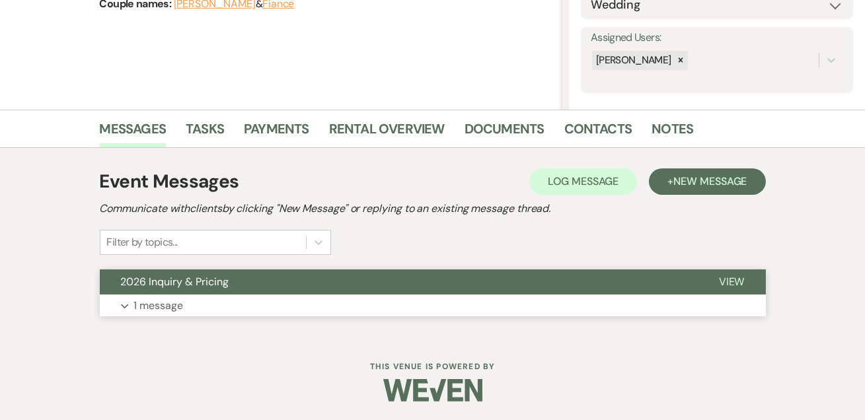
drag, startPoint x: 180, startPoint y: 303, endPoint x: 258, endPoint y: 281, distance: 80.3
click at [181, 303] on p "1 message" at bounding box center [159, 305] width 50 height 17
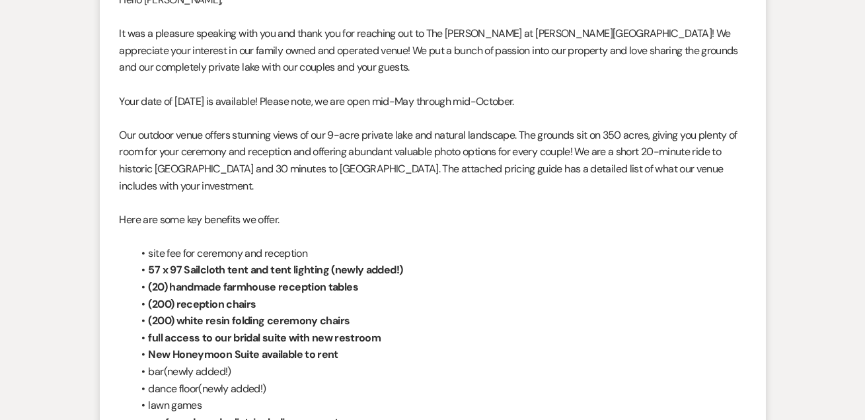
scroll to position [492, 0]
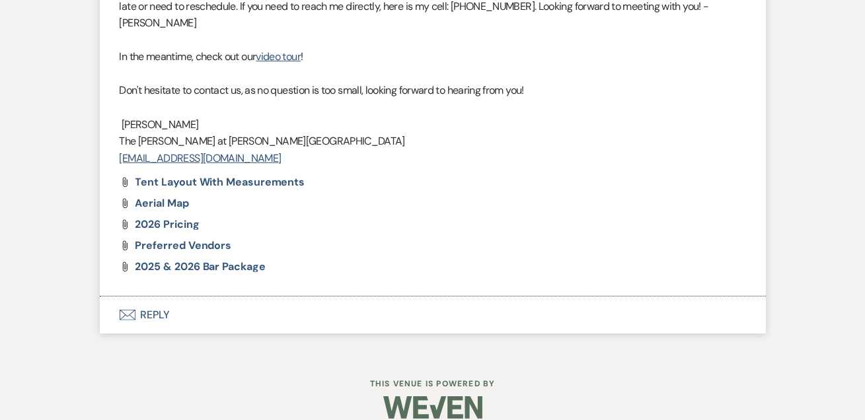
click at [147, 299] on button "Envelope Reply" at bounding box center [433, 315] width 666 height 37
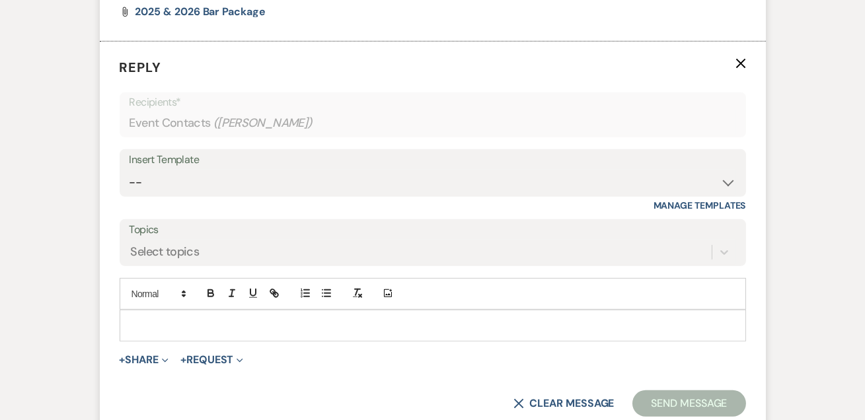
scroll to position [1556, 0]
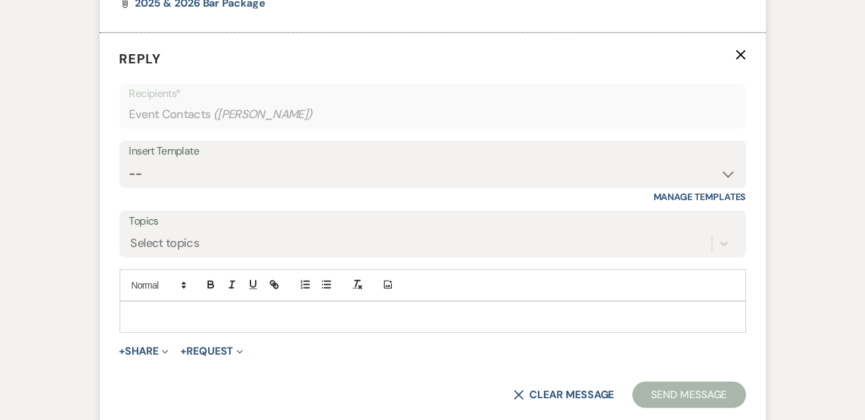
click at [191, 280] on div "Add Photo" at bounding box center [433, 285] width 626 height 32
click at [189, 302] on div at bounding box center [432, 317] width 625 height 30
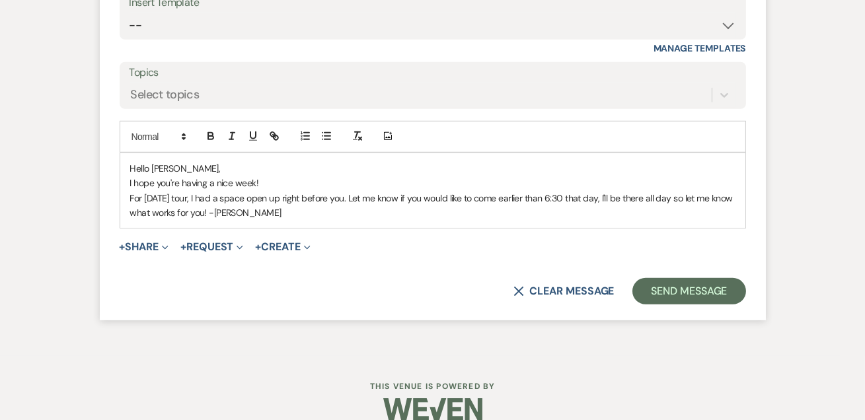
scroll to position [1705, 0]
click at [641, 277] on button "Send Message" at bounding box center [688, 290] width 113 height 26
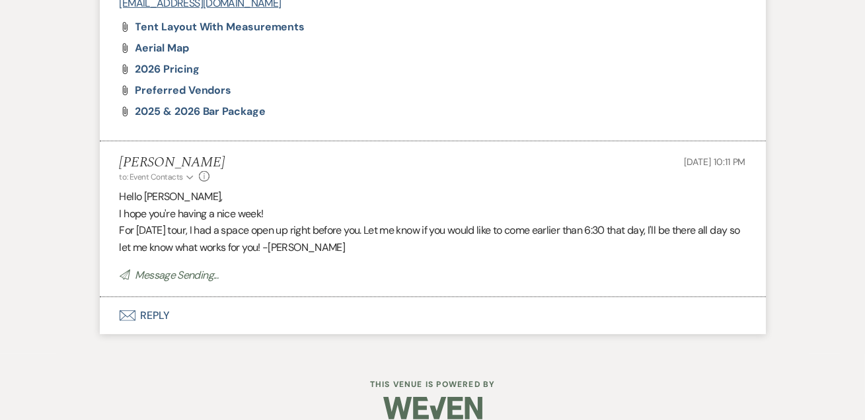
scroll to position [0, 0]
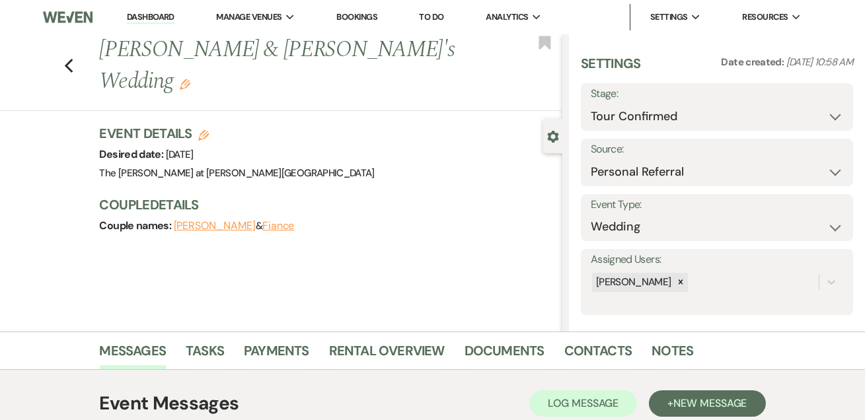
click at [154, 19] on link "Dashboard" at bounding box center [151, 17] width 48 height 13
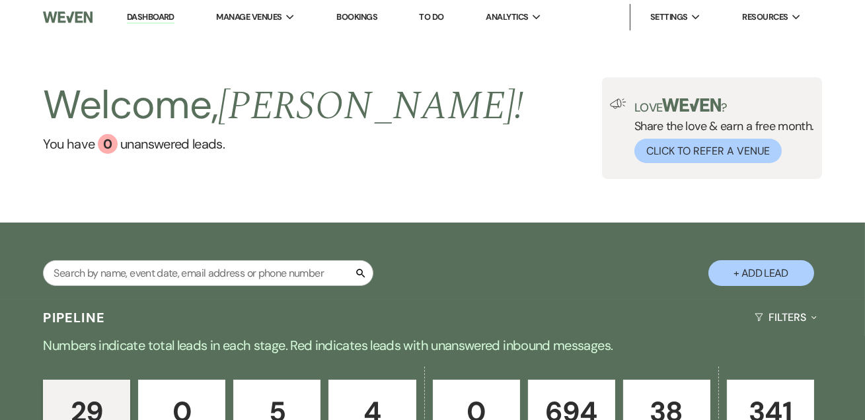
click at [135, 20] on link "Dashboard" at bounding box center [151, 17] width 48 height 13
